Goal: Information Seeking & Learning: Learn about a topic

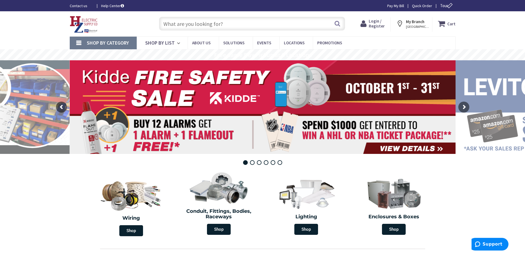
click at [172, 24] on input "text" at bounding box center [252, 24] width 186 height 14
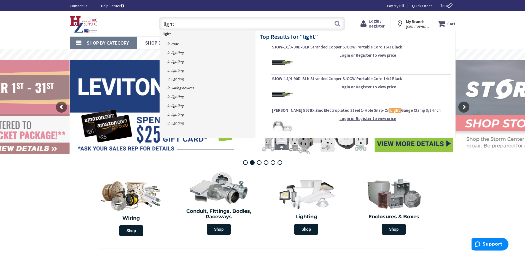
type input "lights"
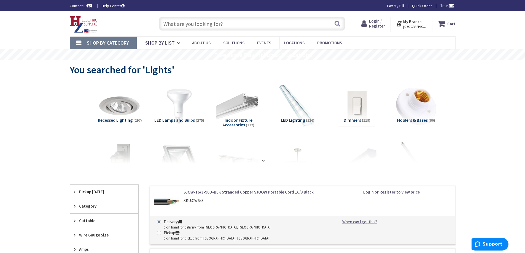
click at [234, 25] on input "text" at bounding box center [252, 24] width 186 height 14
type input "lamps"
click at [340, 24] on button "Search" at bounding box center [337, 23] width 7 height 12
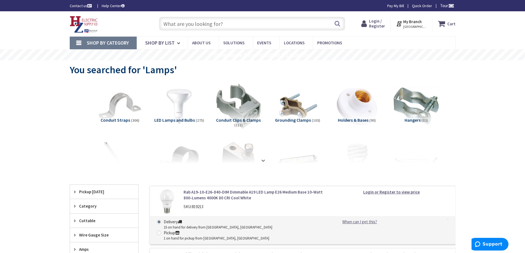
click at [224, 23] on input "text" at bounding box center [252, 24] width 186 height 14
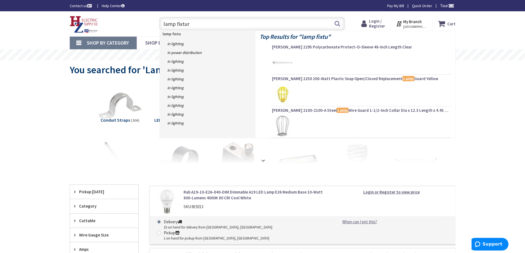
type input "lamp fixture"
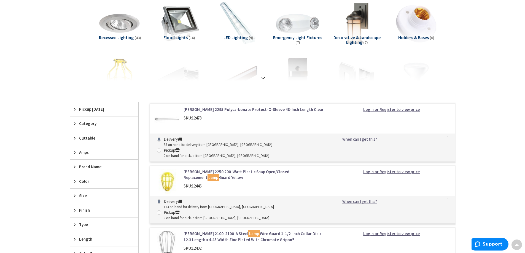
scroll to position [55, 0]
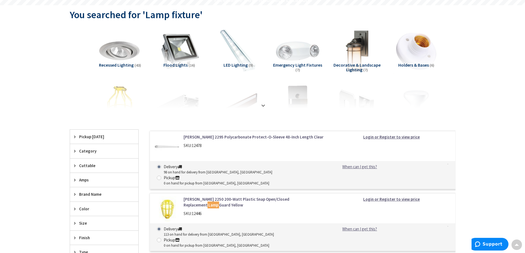
click at [360, 38] on img at bounding box center [357, 51] width 50 height 50
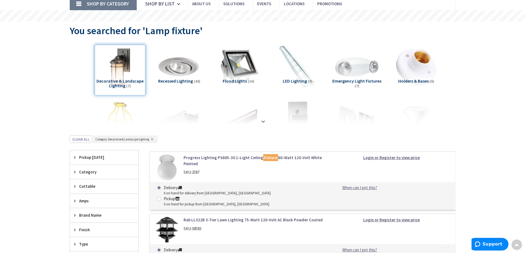
scroll to position [9, 0]
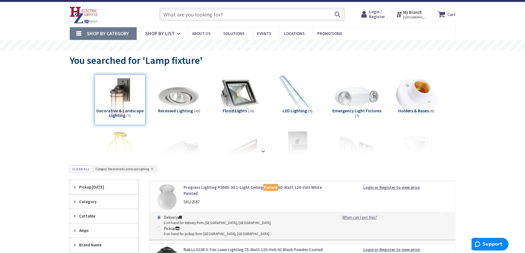
click at [236, 15] on input "text" at bounding box center [252, 14] width 186 height 14
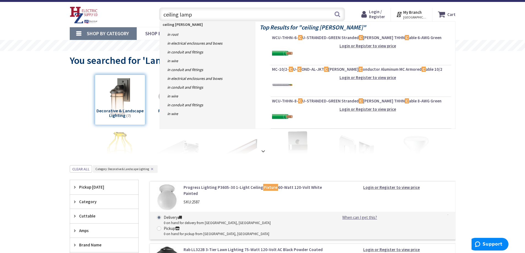
type input "ceiling lamps"
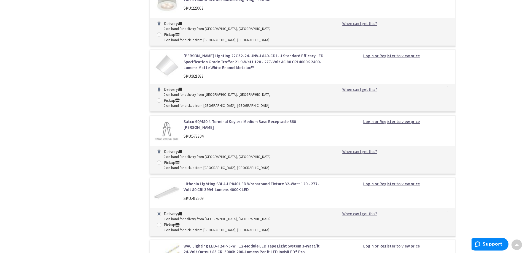
scroll to position [1765, 0]
